Goal: Task Accomplishment & Management: Manage account settings

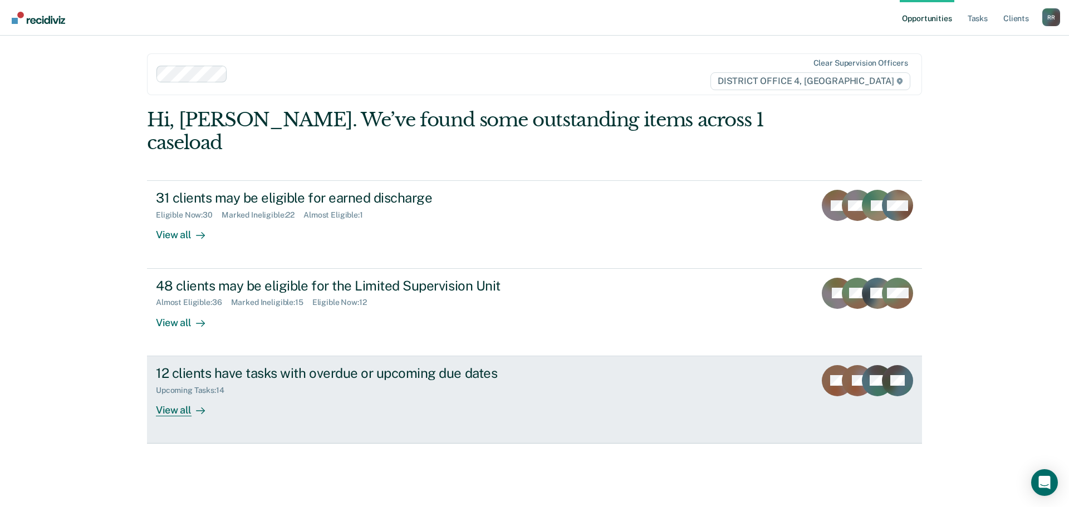
click at [179, 395] on div "View all" at bounding box center [187, 406] width 62 height 22
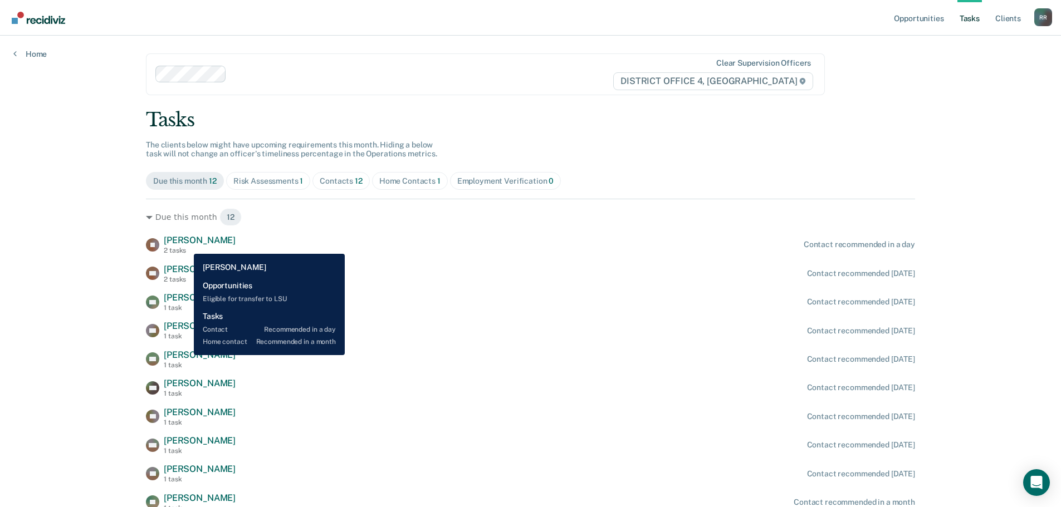
click at [185, 246] on span "[PERSON_NAME]" at bounding box center [200, 240] width 72 height 11
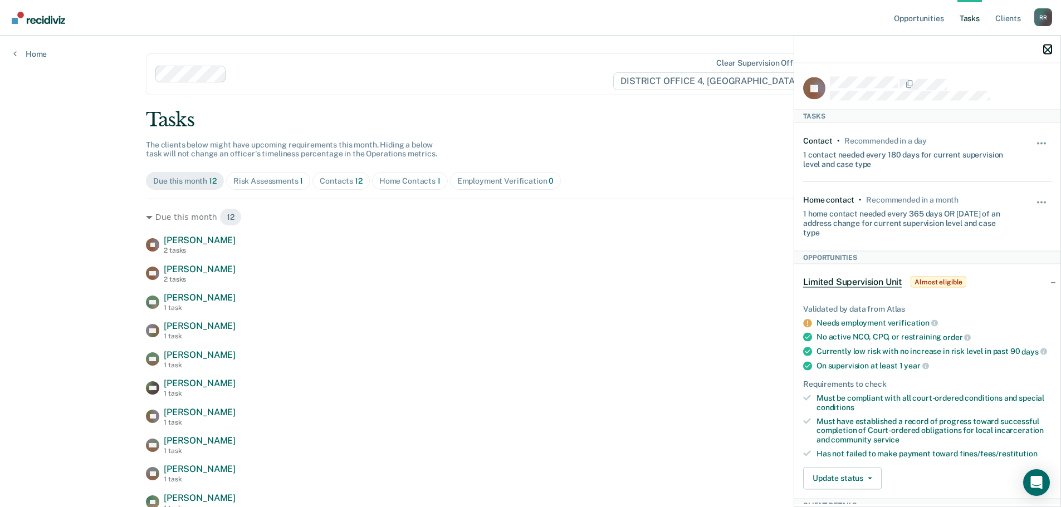
click at [1046, 50] on icon "button" at bounding box center [1047, 50] width 8 height 8
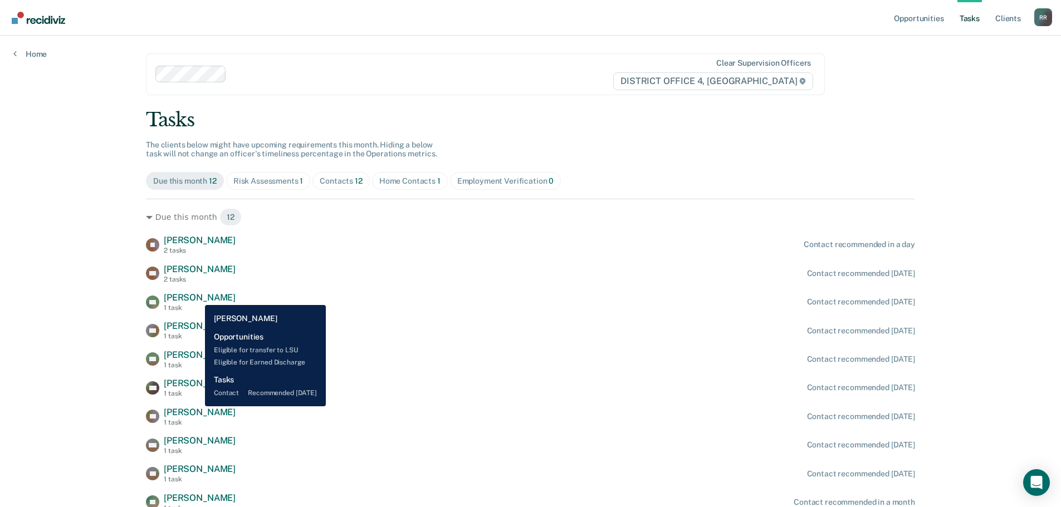
click at [197, 297] on span "[PERSON_NAME]" at bounding box center [200, 297] width 72 height 11
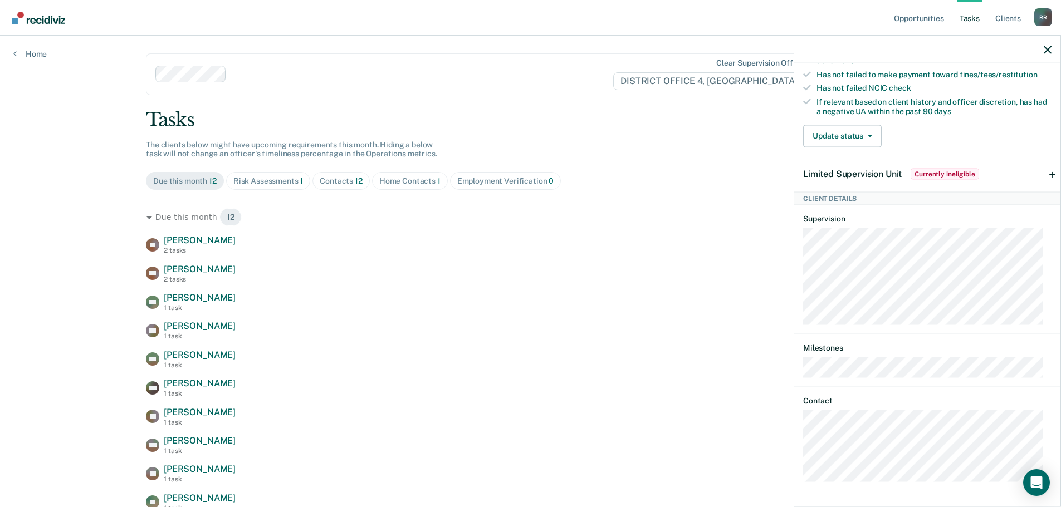
scroll to position [281, 0]
click at [1044, 49] on icon "button" at bounding box center [1047, 50] width 8 height 8
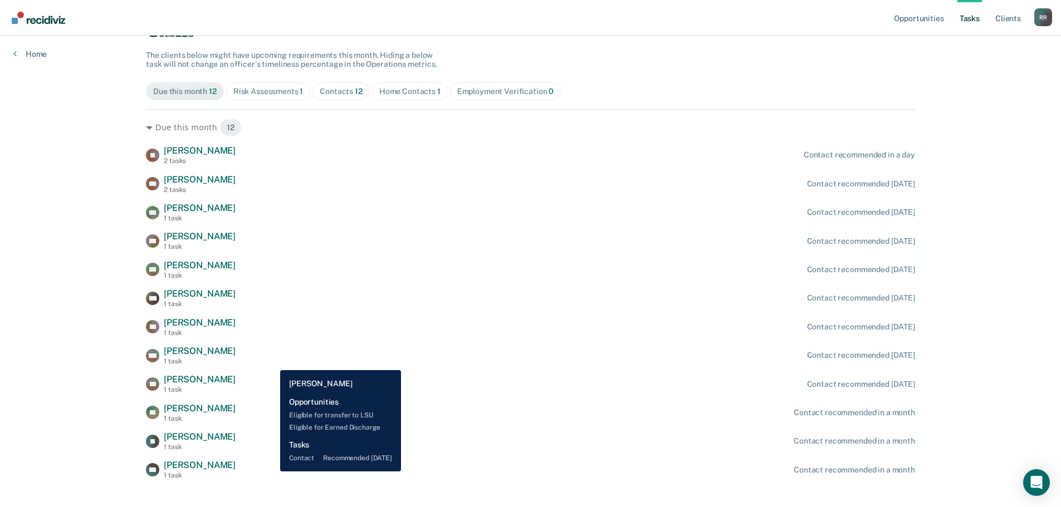
scroll to position [107, 0]
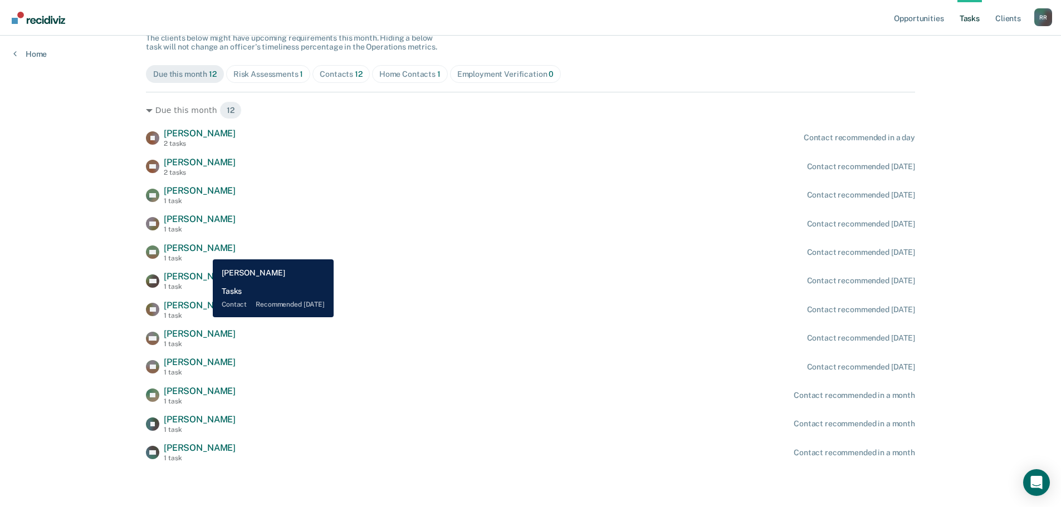
click at [204, 251] on span "[PERSON_NAME]" at bounding box center [200, 248] width 72 height 11
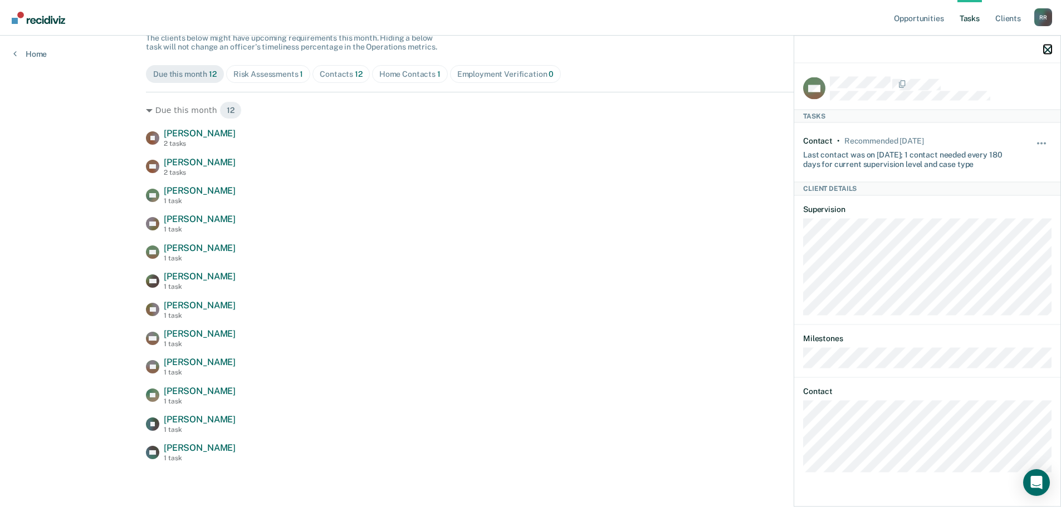
click at [1045, 50] on icon "button" at bounding box center [1047, 50] width 8 height 8
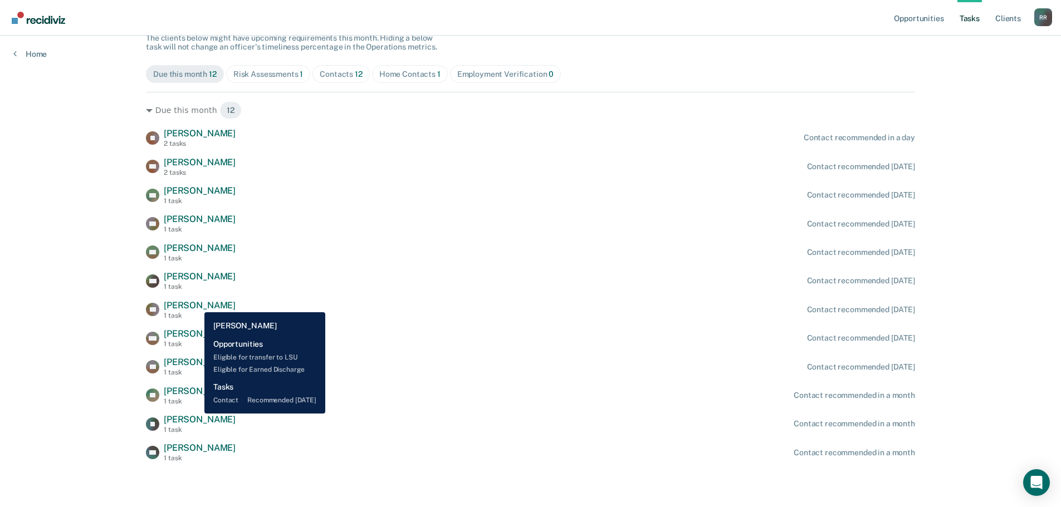
click at [196, 304] on span "[PERSON_NAME]" at bounding box center [200, 305] width 72 height 11
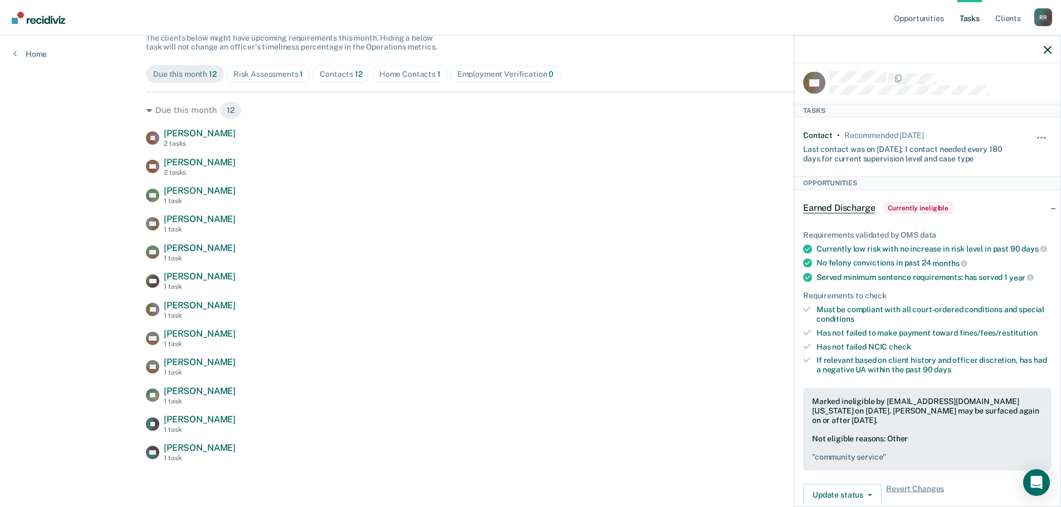
scroll to position [0, 0]
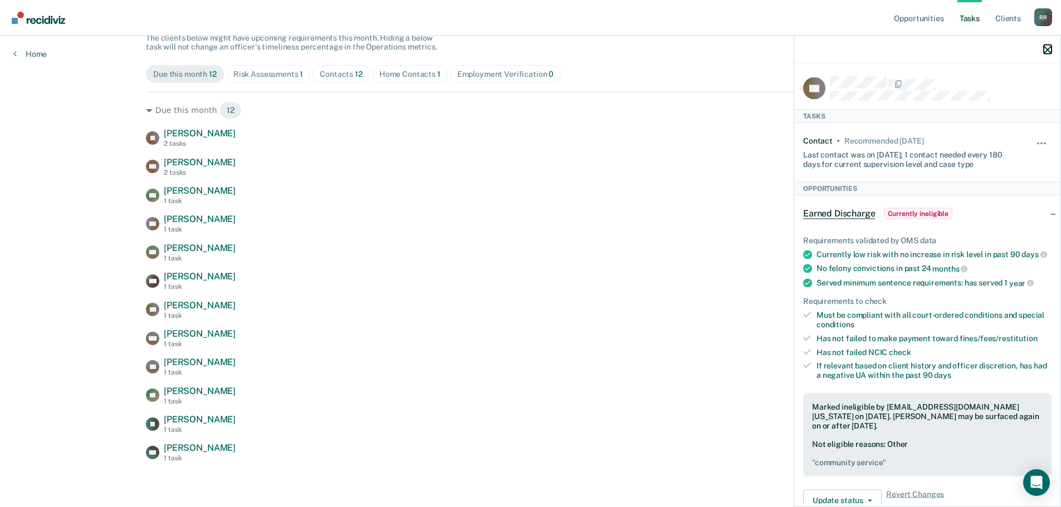
click at [1046, 51] on icon "button" at bounding box center [1047, 50] width 8 height 8
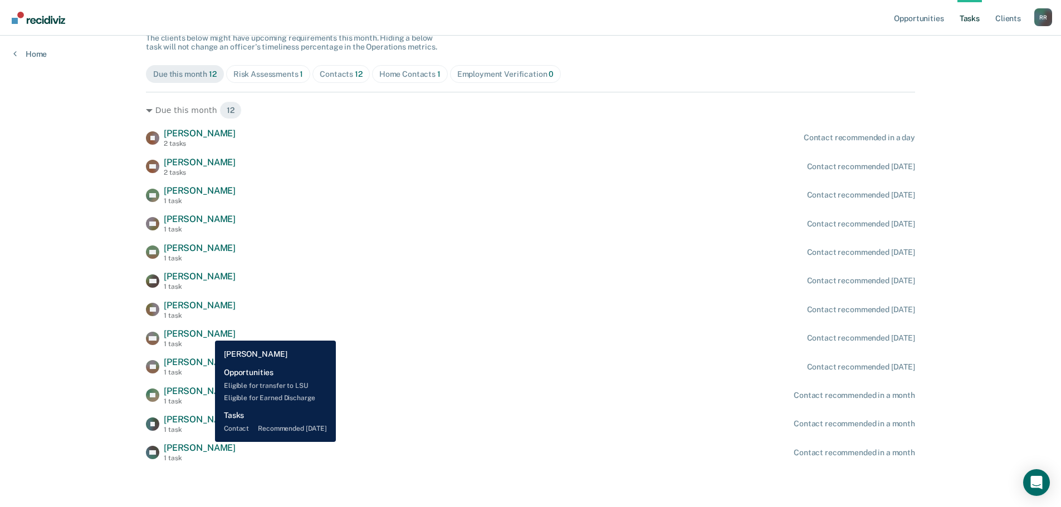
click at [207, 332] on span "[PERSON_NAME]" at bounding box center [200, 333] width 72 height 11
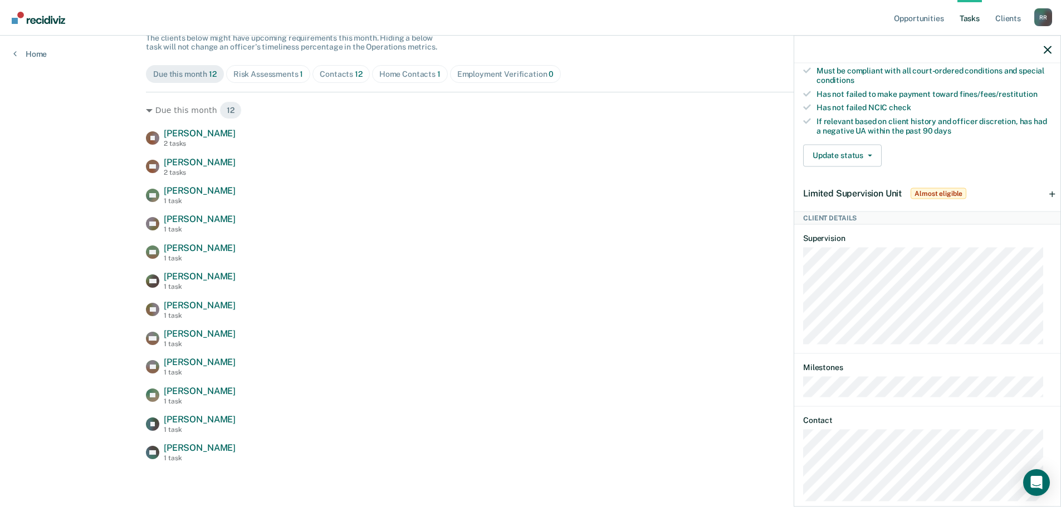
scroll to position [281, 0]
